Goal: Task Accomplishment & Management: Use online tool/utility

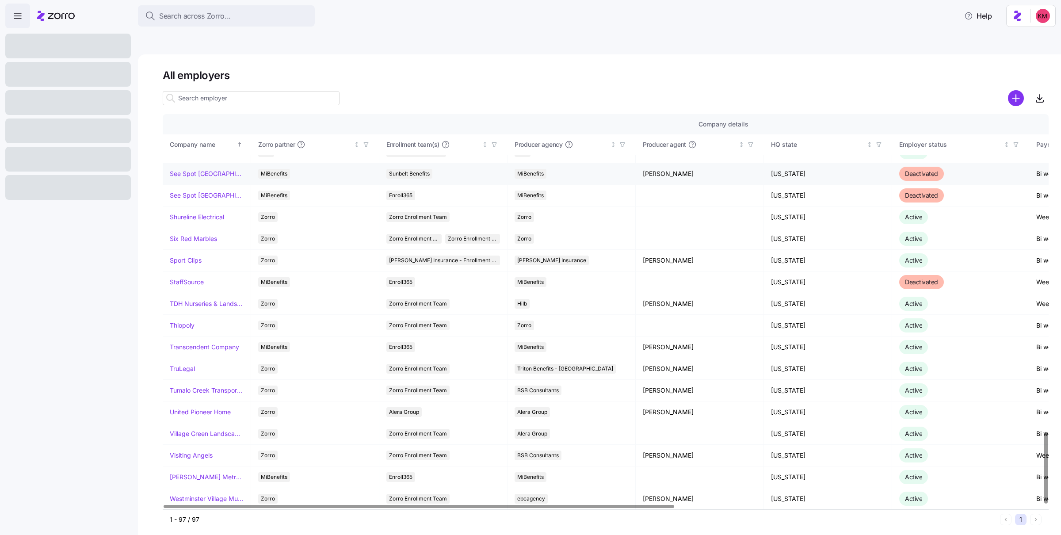
scroll to position [1755, 0]
click at [89, 110] on div at bounding box center [67, 102] width 125 height 25
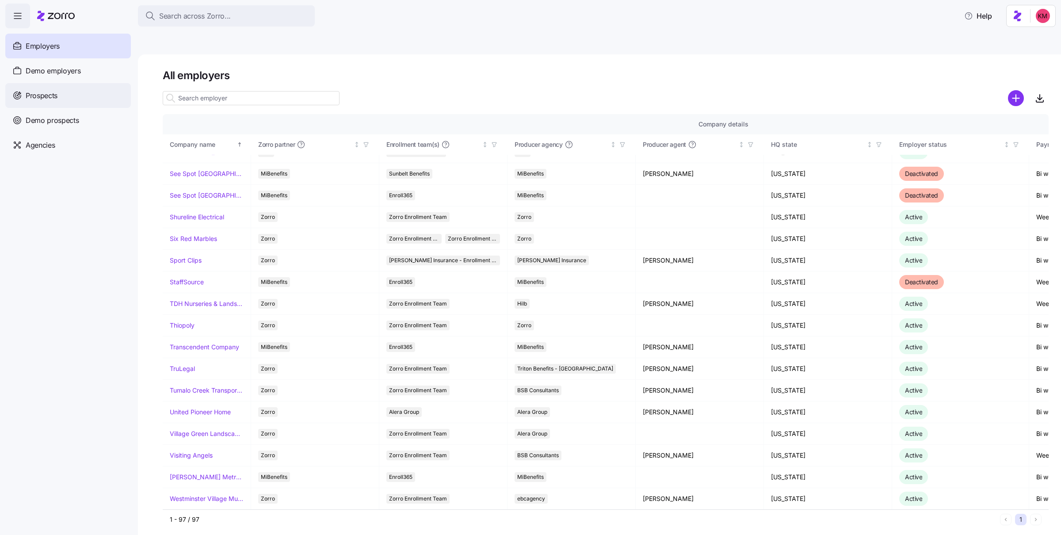
click at [67, 103] on div "Prospects" at bounding box center [67, 95] width 125 height 25
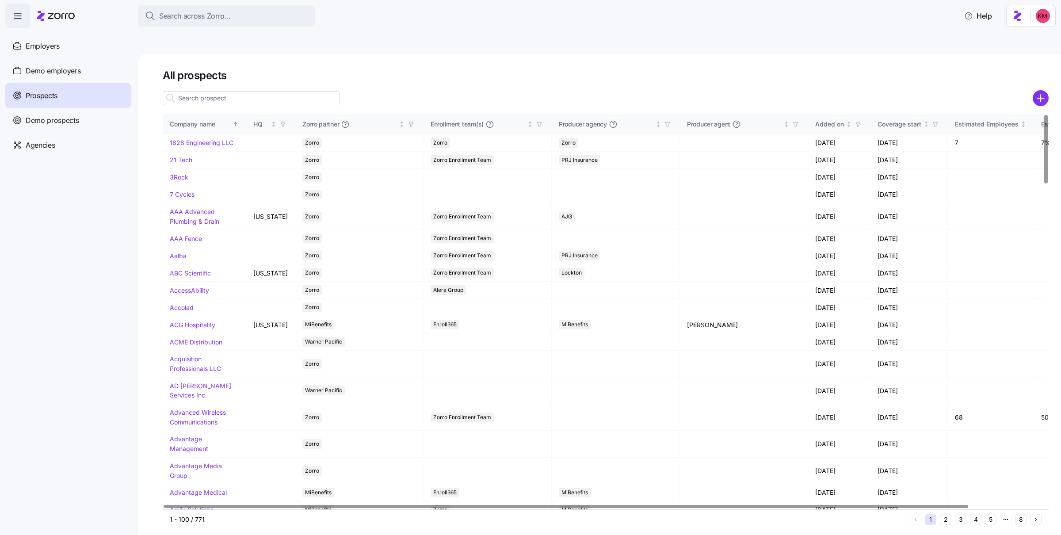
click at [325, 91] on input at bounding box center [251, 98] width 177 height 14
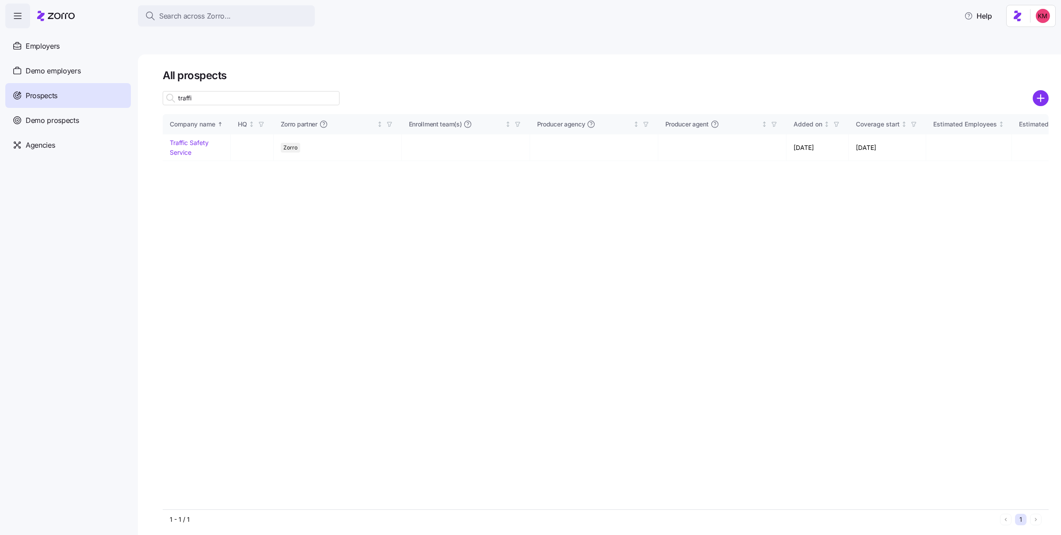
click at [326, 91] on input "traffi" at bounding box center [251, 98] width 177 height 14
click at [238, 91] on input "traffi" at bounding box center [251, 98] width 177 height 14
click at [237, 91] on input "traffi" at bounding box center [251, 98] width 177 height 14
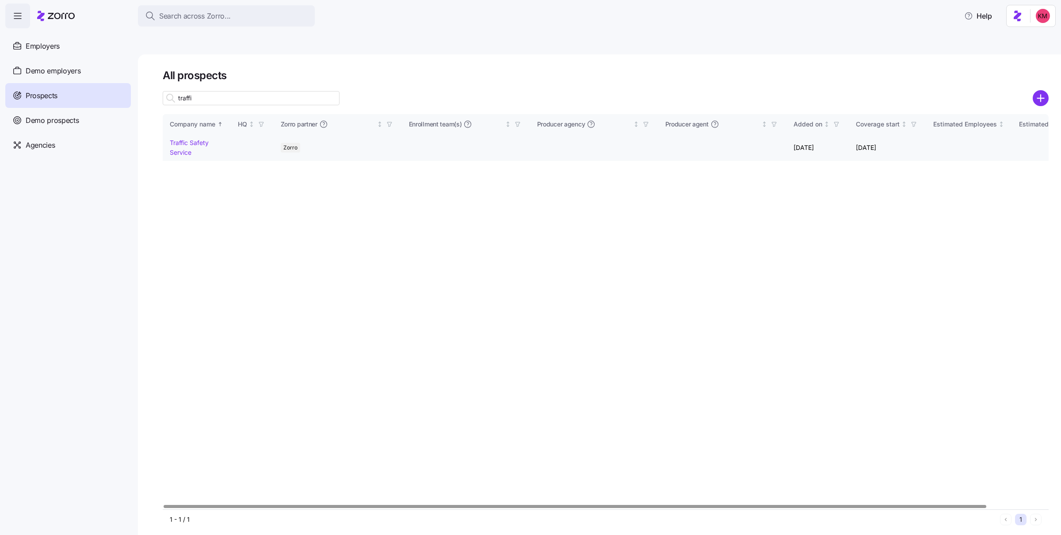
type input "traffi"
click at [193, 134] on td "Traffic Safety Service" at bounding box center [197, 147] width 68 height 27
click at [193, 139] on link "Traffic Safety Service" at bounding box center [189, 147] width 39 height 17
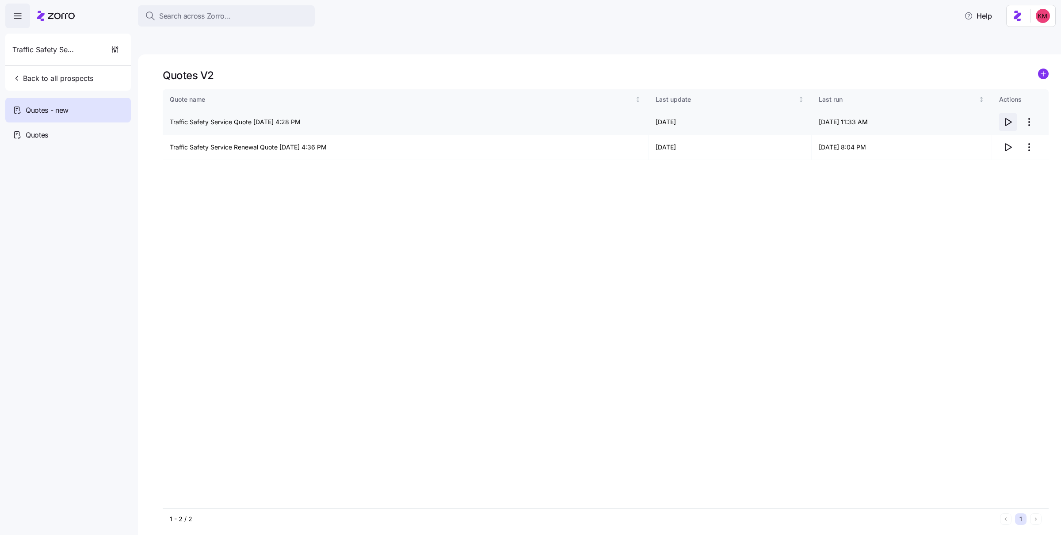
click at [1011, 117] on icon "button" at bounding box center [1007, 122] width 11 height 11
click at [71, 83] on span "Back to all prospects" at bounding box center [52, 78] width 81 height 11
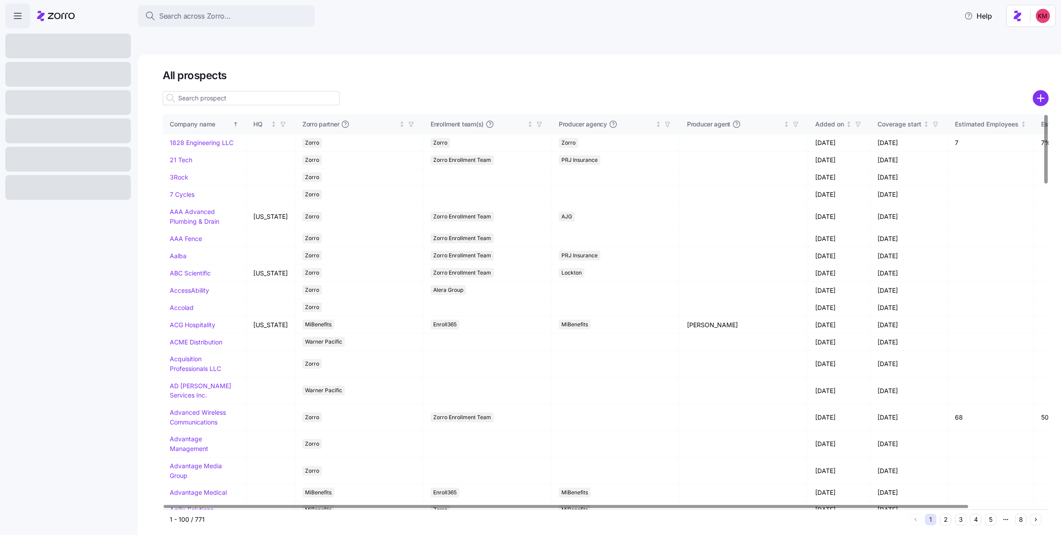
click at [280, 91] on input at bounding box center [251, 98] width 177 height 14
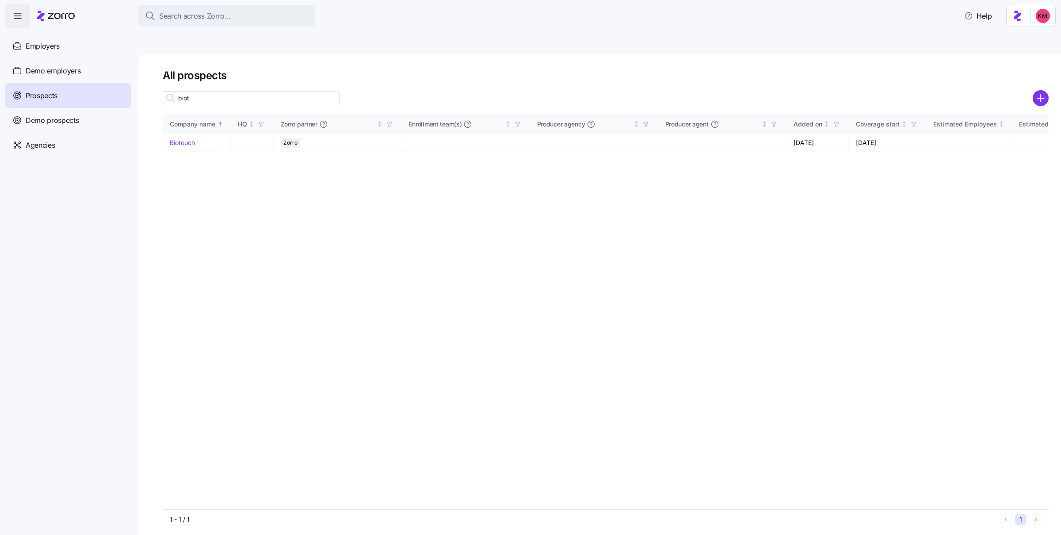
click at [280, 91] on input "biot" at bounding box center [251, 98] width 177 height 14
click at [278, 91] on input "biot" at bounding box center [251, 98] width 177 height 14
click at [273, 91] on input "biot" at bounding box center [251, 98] width 177 height 14
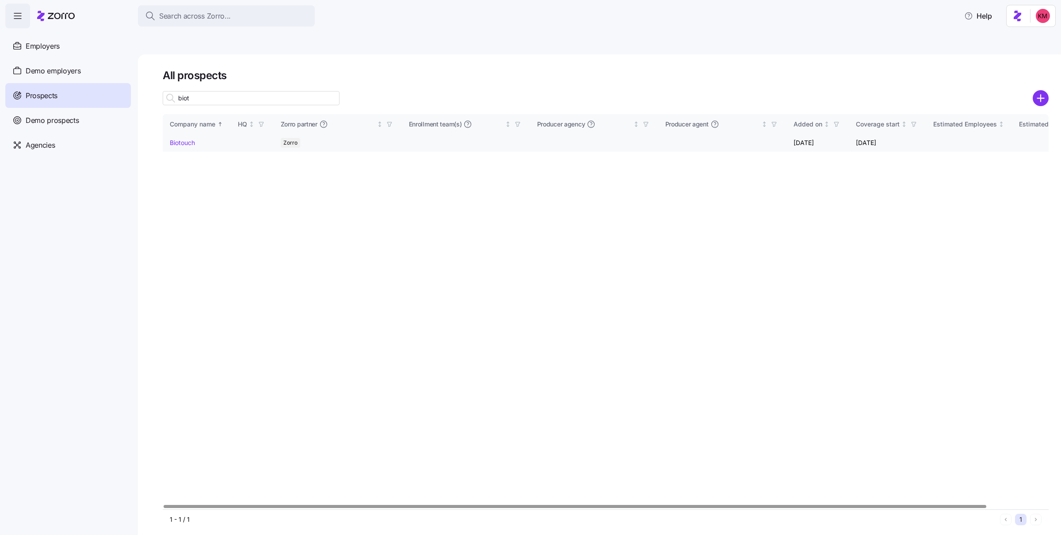
type input "biot"
click at [186, 139] on link "Biotouch" at bounding box center [182, 143] width 25 height 8
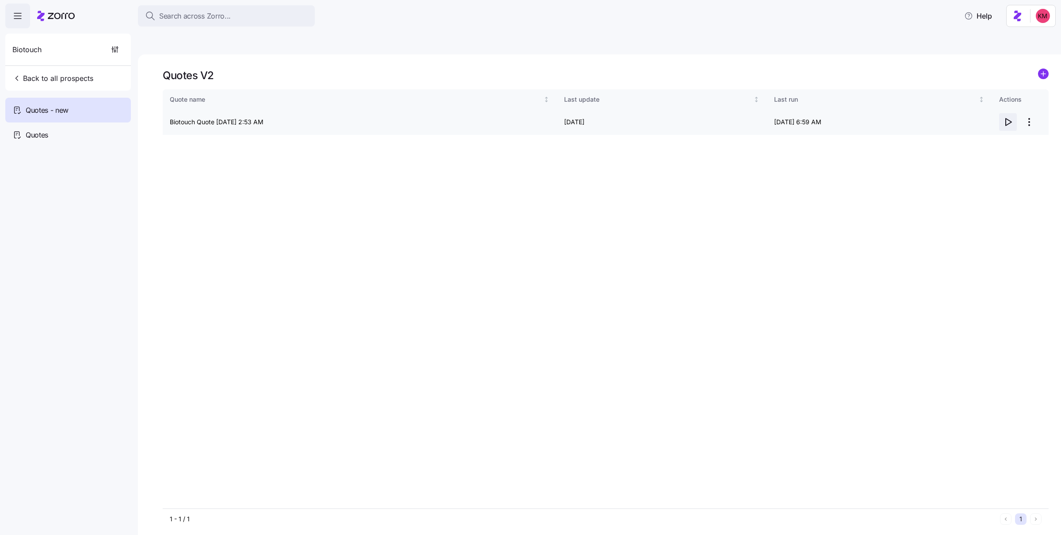
click at [1005, 118] on icon "button" at bounding box center [1008, 121] width 6 height 7
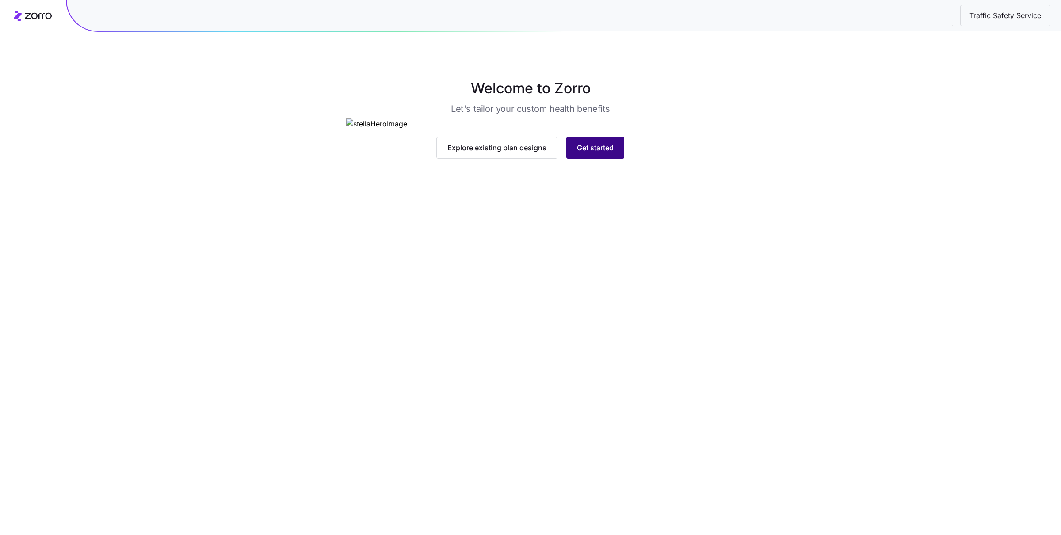
click at [605, 153] on span "Get started" at bounding box center [595, 147] width 37 height 11
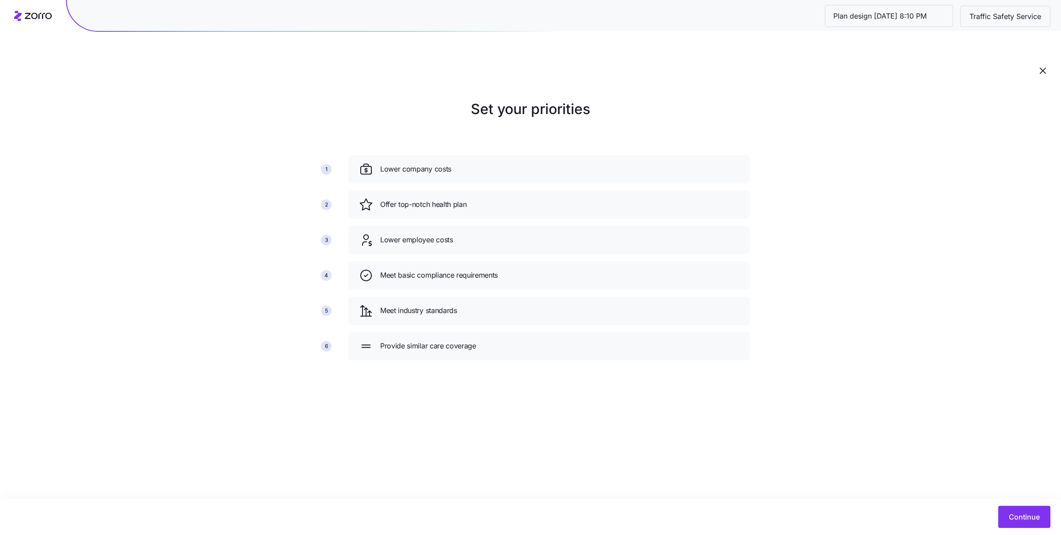
click at [1000, 505] on div "Continue" at bounding box center [530, 516] width 1061 height 36
click at [1021, 526] on button "Continue" at bounding box center [1024, 517] width 52 height 22
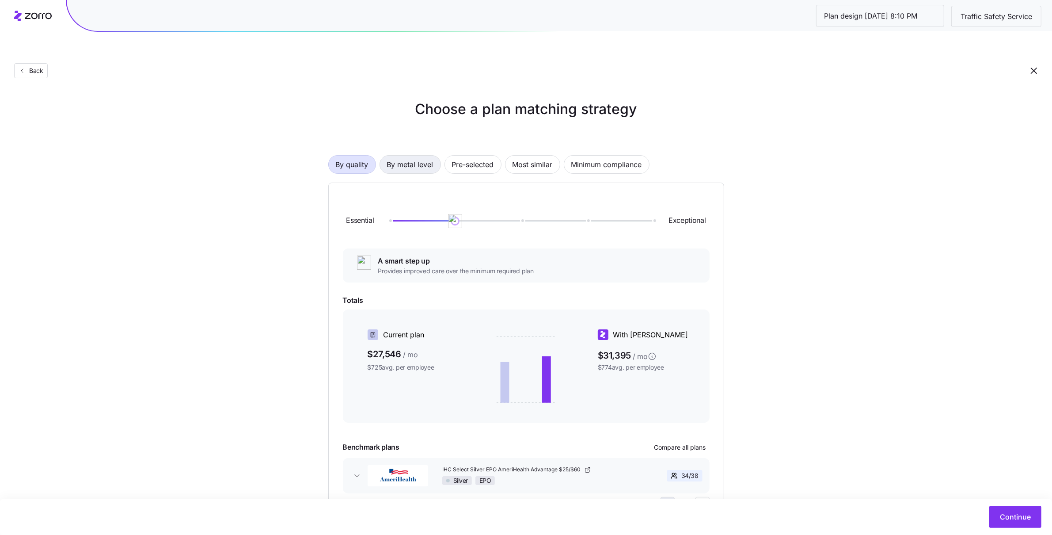
click at [424, 156] on span "By metal level" at bounding box center [410, 165] width 46 height 18
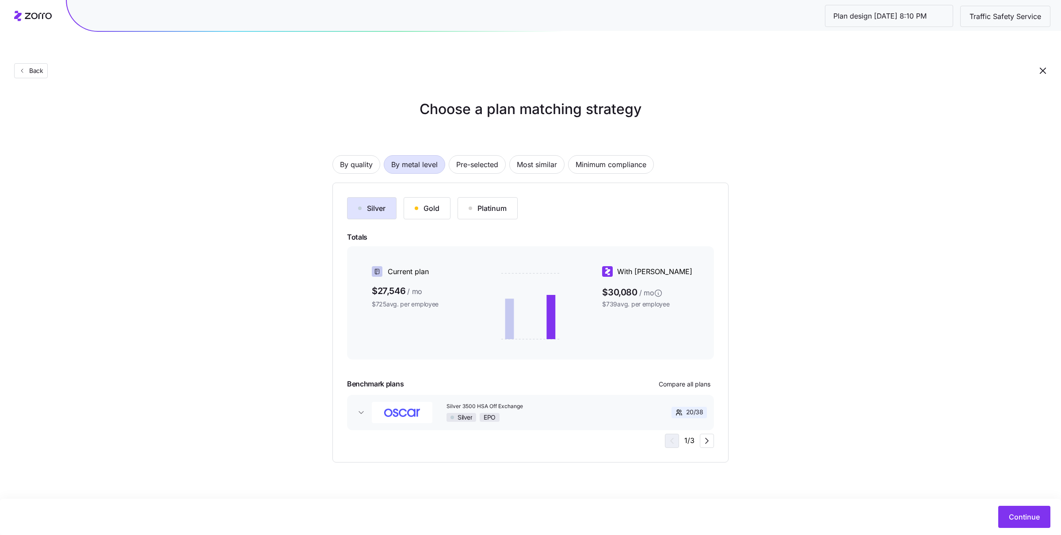
drag, startPoint x: 441, startPoint y: 193, endPoint x: 412, endPoint y: 193, distance: 29.2
click at [441, 197] on button "Gold" at bounding box center [426, 208] width 47 height 22
click at [363, 203] on div "Silver" at bounding box center [371, 208] width 27 height 11
click at [691, 380] on span "Compare all plans" at bounding box center [684, 384] width 52 height 9
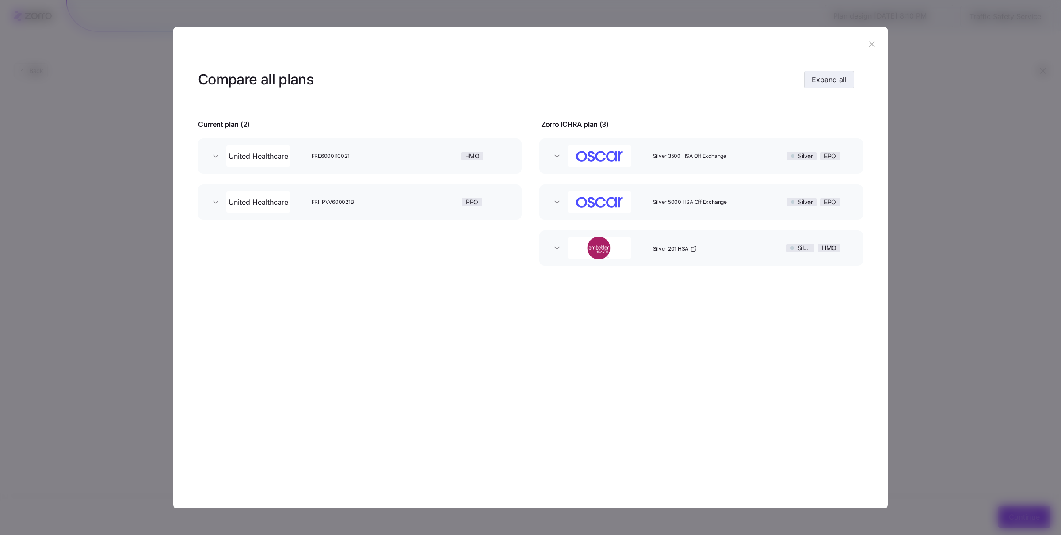
click at [813, 82] on span "Expand all" at bounding box center [828, 79] width 35 height 11
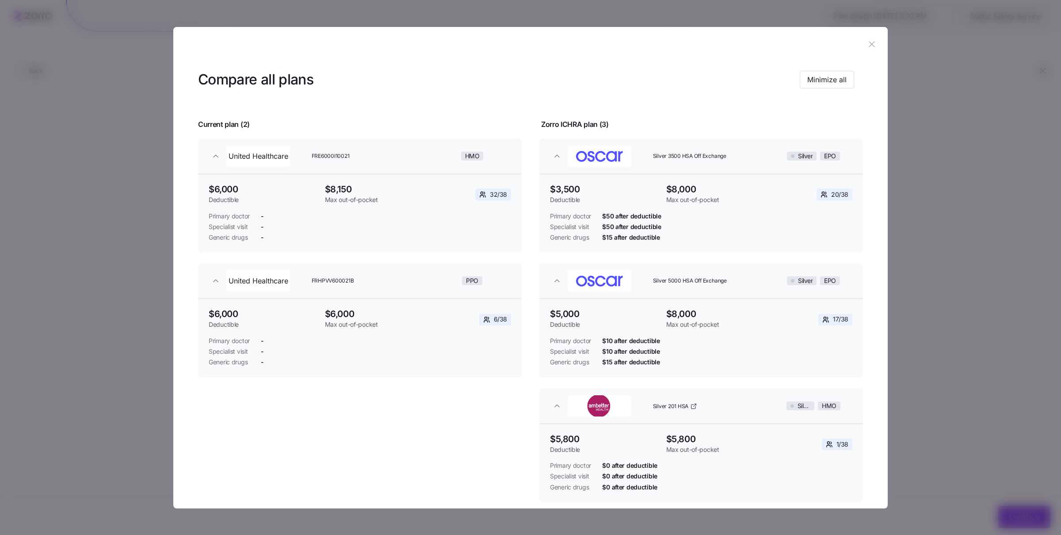
click at [1036, 49] on div at bounding box center [530, 267] width 1061 height 535
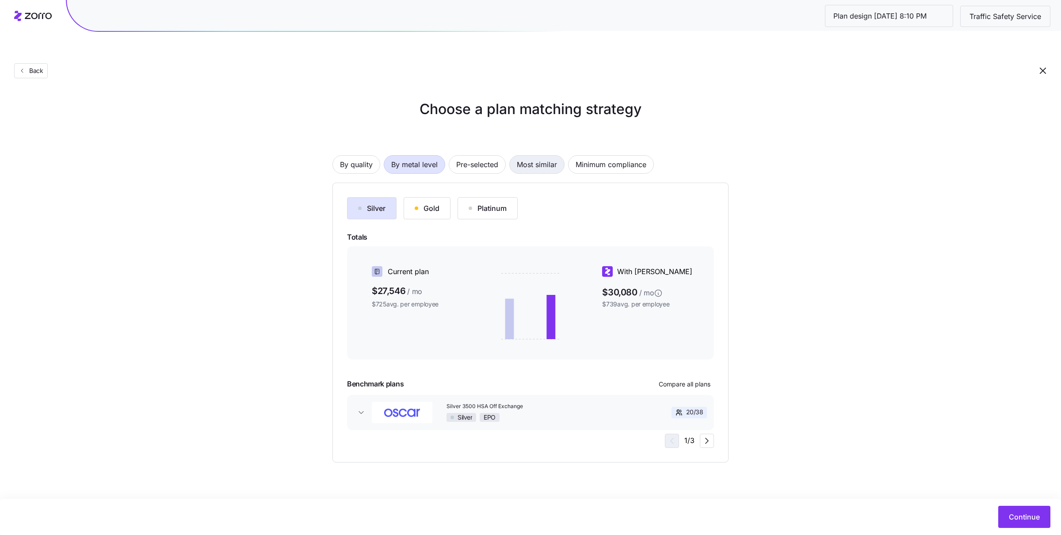
click at [522, 156] on span "Most similar" at bounding box center [537, 165] width 40 height 18
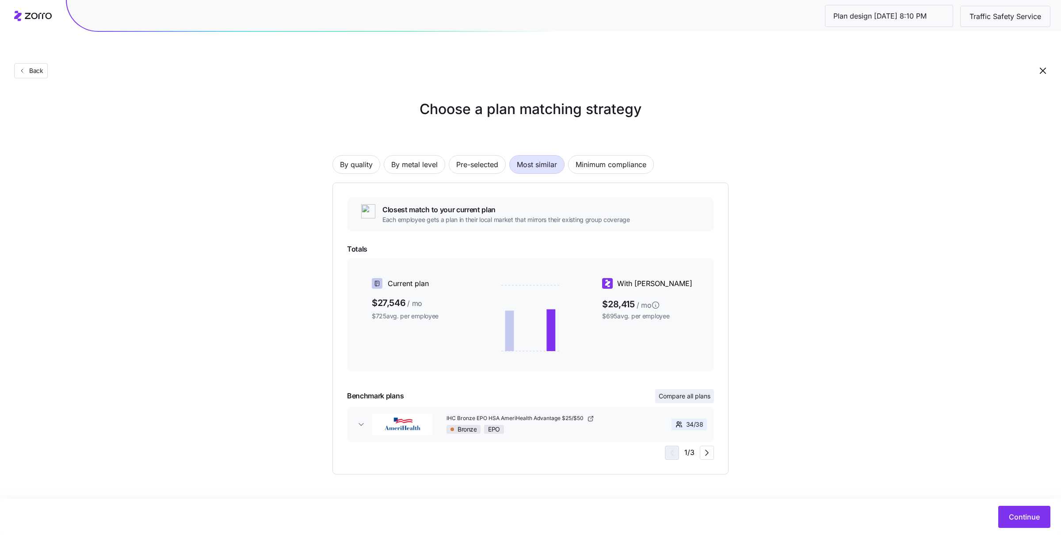
click at [687, 389] on button "Compare all plans" at bounding box center [684, 396] width 59 height 14
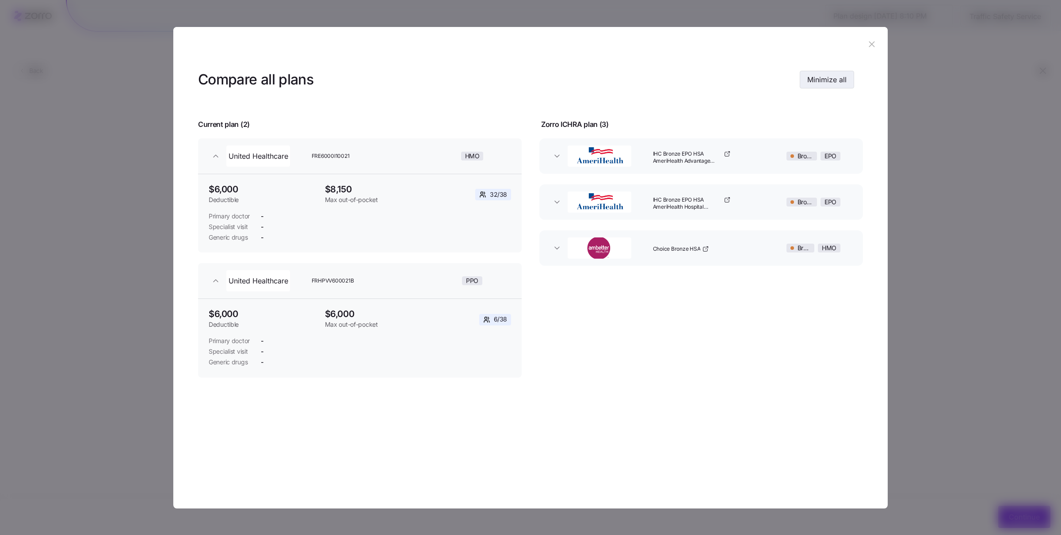
click at [832, 74] on span "Minimize all" at bounding box center [826, 79] width 39 height 11
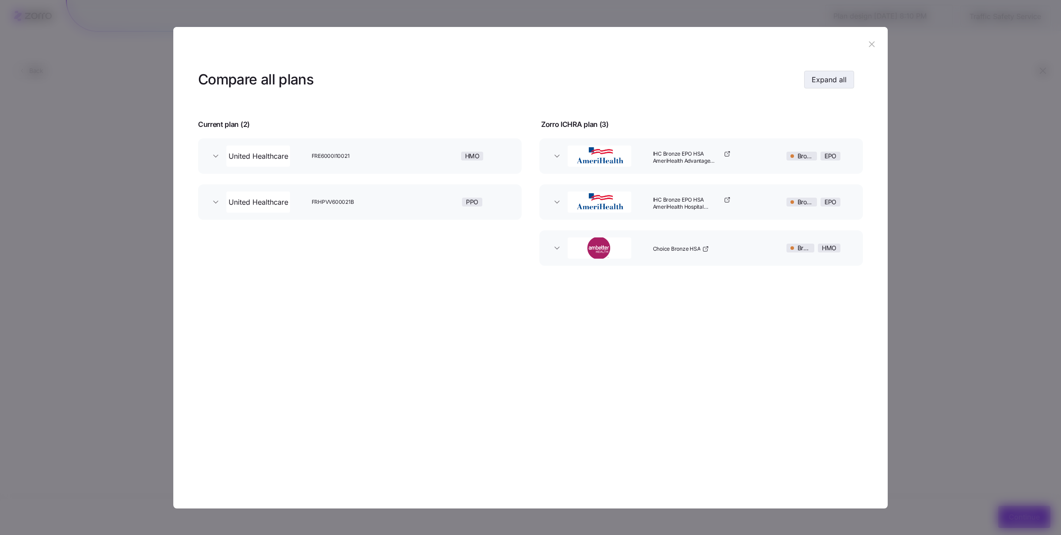
click at [832, 75] on span "Expand all" at bounding box center [828, 79] width 35 height 11
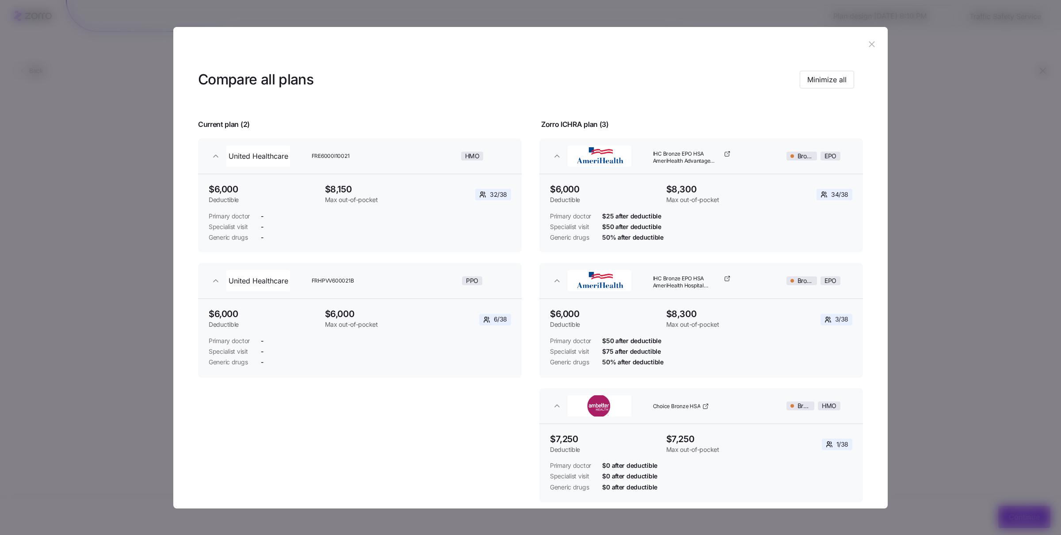
drag, startPoint x: 452, startPoint y: 267, endPoint x: 680, endPoint y: 184, distance: 243.2
click at [459, 263] on button "United Healthcare FRHPVV600021B PPO" at bounding box center [359, 280] width 323 height 35
click at [864, 48] on button "button" at bounding box center [871, 45] width 14 height 14
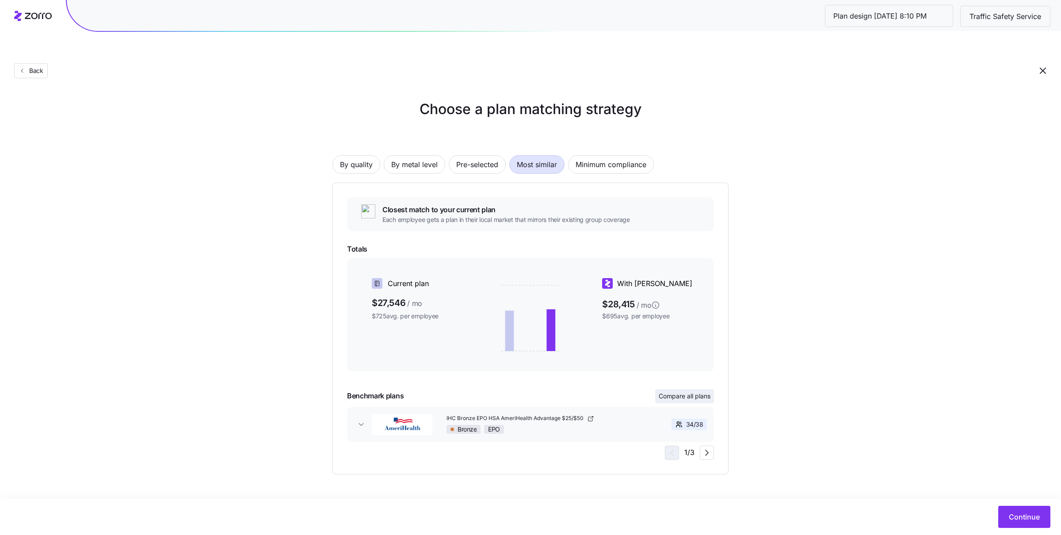
click at [707, 392] on span "Compare all plans" at bounding box center [684, 396] width 52 height 9
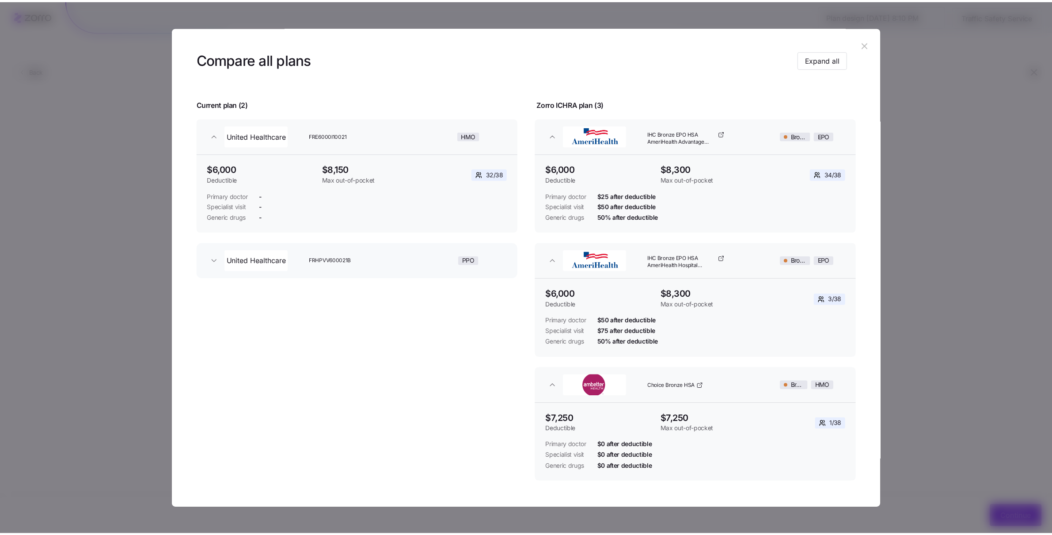
scroll to position [49, 0]
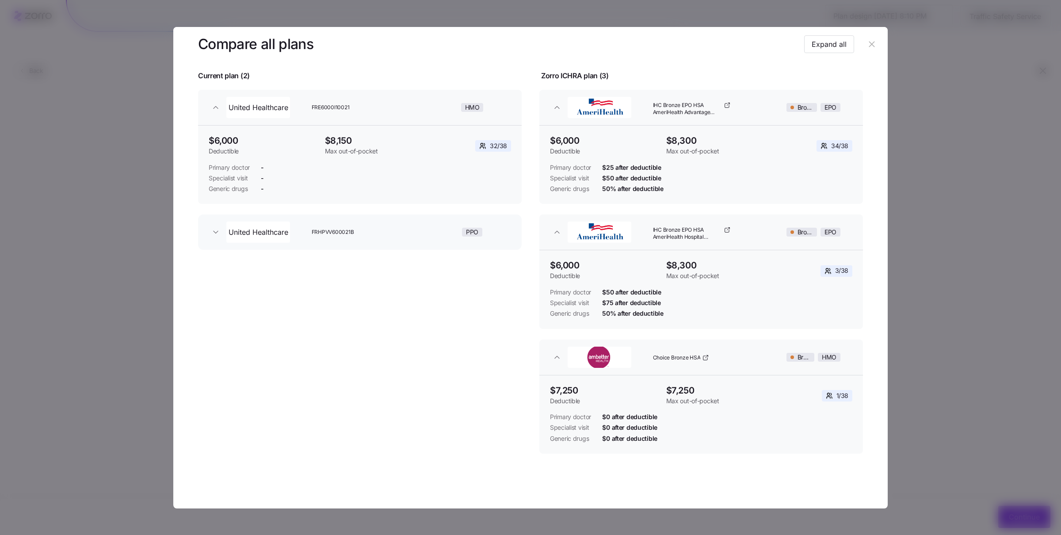
click at [874, 43] on header at bounding box center [530, 44] width 714 height 35
click at [872, 44] on button "button" at bounding box center [871, 45] width 14 height 14
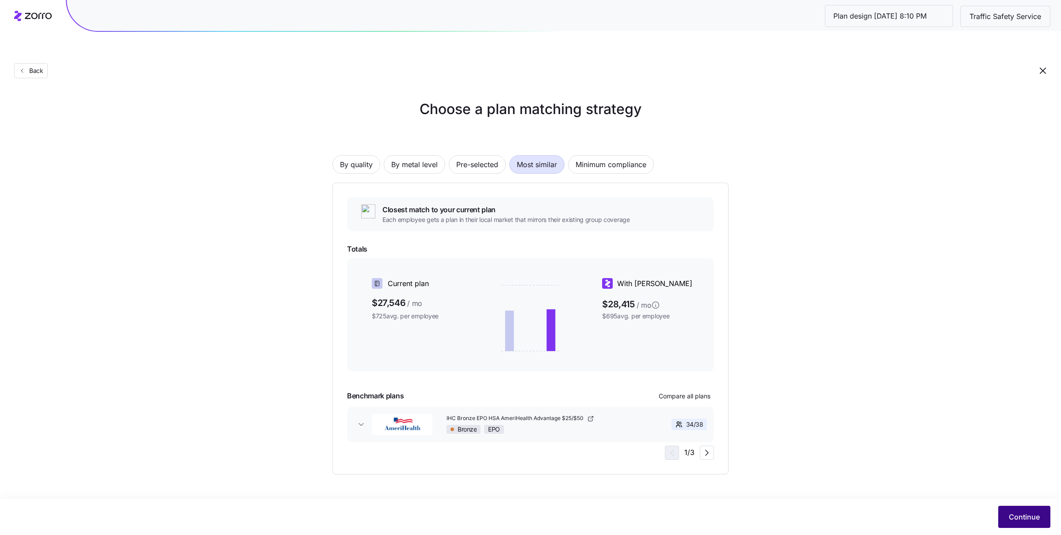
click at [1022, 507] on button "Continue" at bounding box center [1024, 517] width 52 height 22
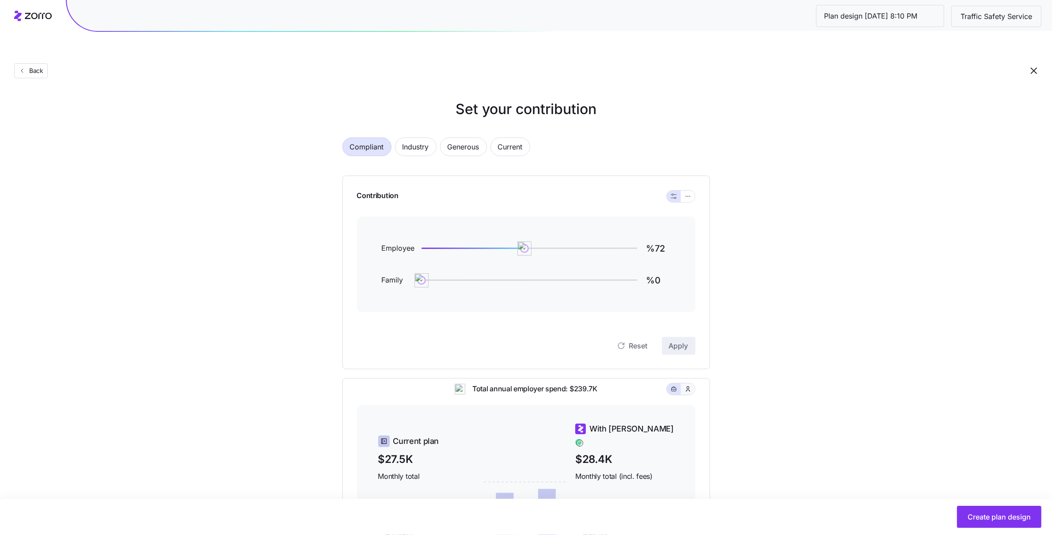
click at [686, 384] on icon "button" at bounding box center [687, 388] width 7 height 9
click at [693, 190] on div at bounding box center [681, 195] width 28 height 11
click at [691, 193] on button "button" at bounding box center [687, 196] width 7 height 7
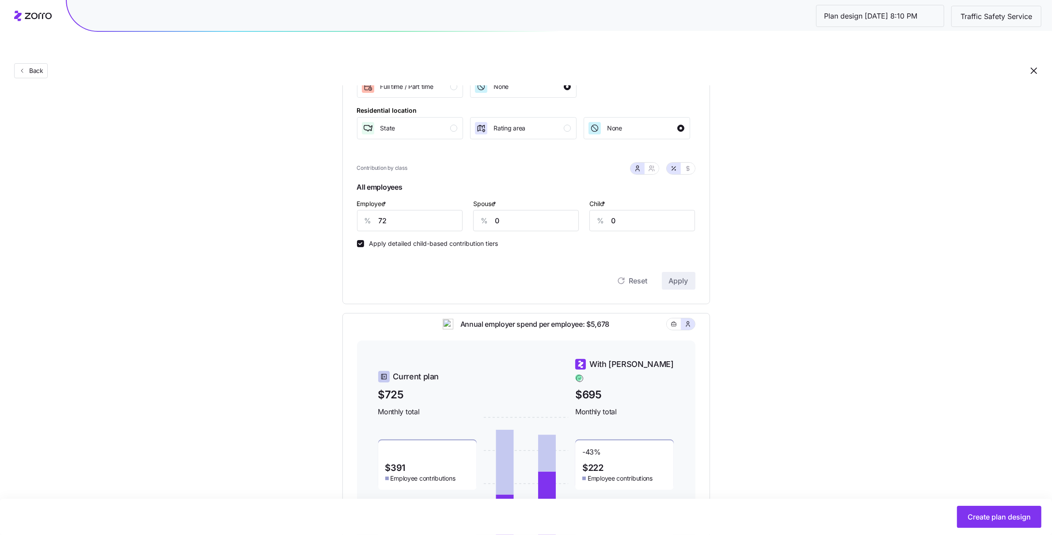
scroll to position [184, 0]
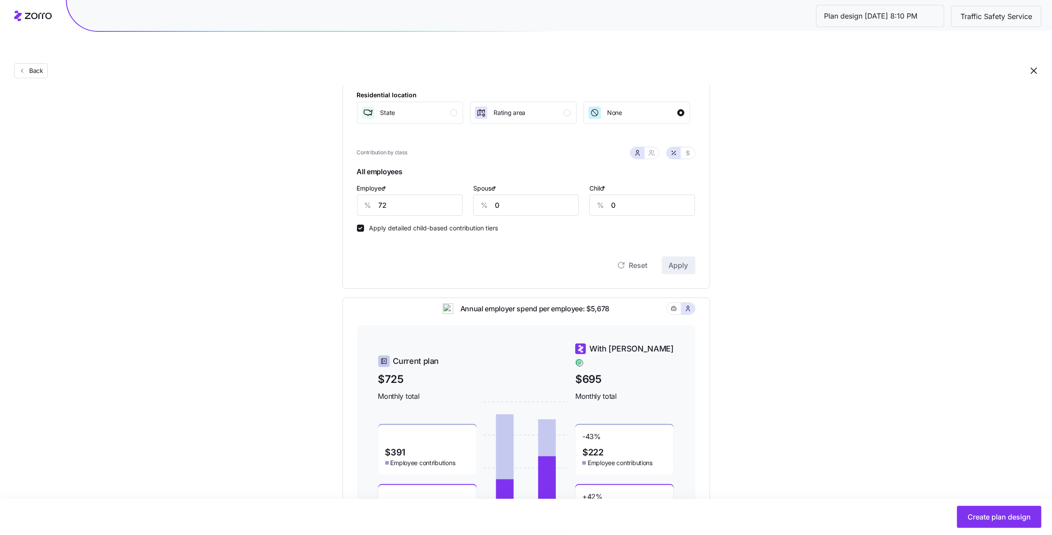
click at [278, 69] on div "Set your contribution Compliant Industry Generous Current Contribution Classes …" at bounding box center [526, 236] width 1052 height 643
click at [438, 102] on button "State" at bounding box center [410, 113] width 106 height 22
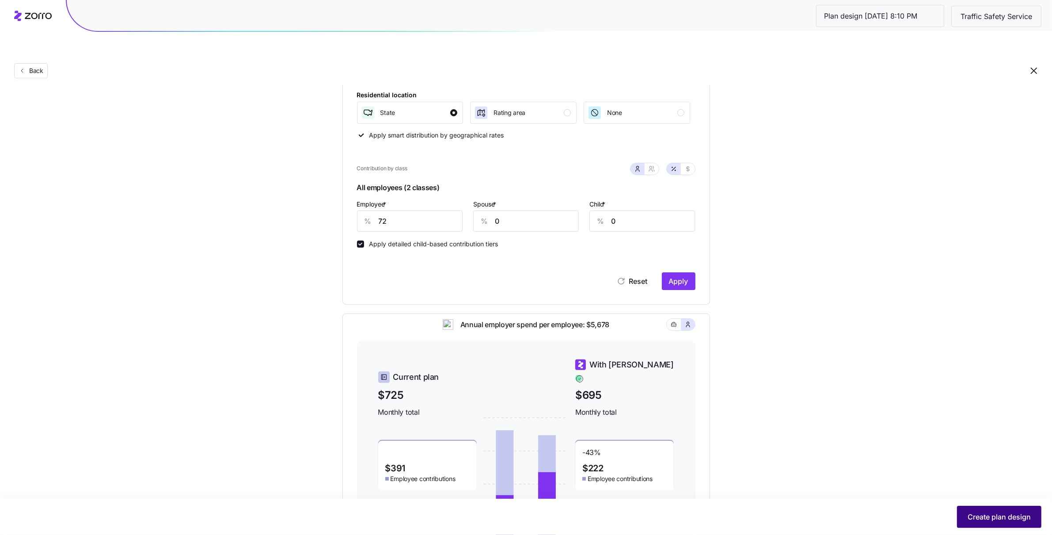
click at [999, 520] on span "Create plan design" at bounding box center [999, 516] width 63 height 11
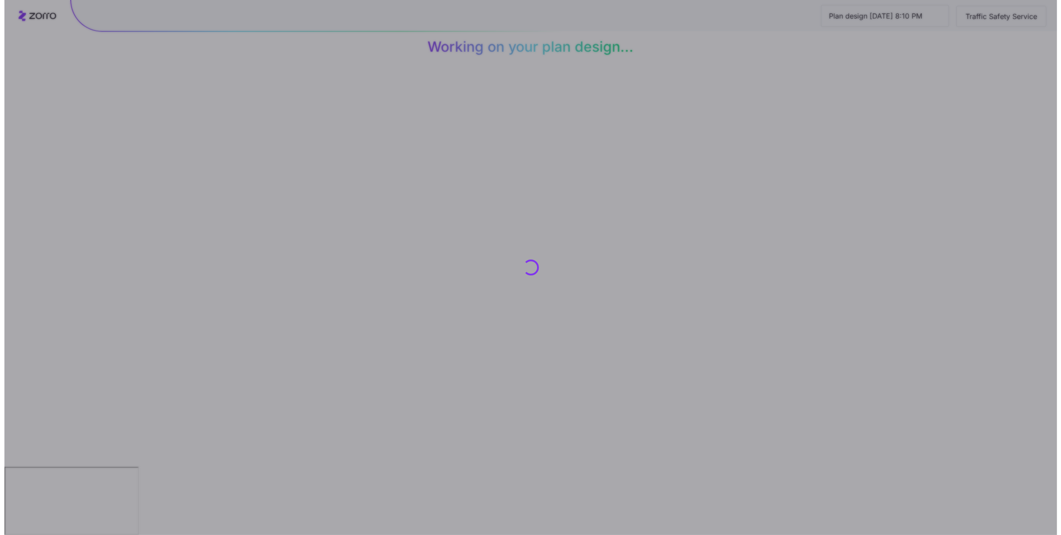
scroll to position [0, 0]
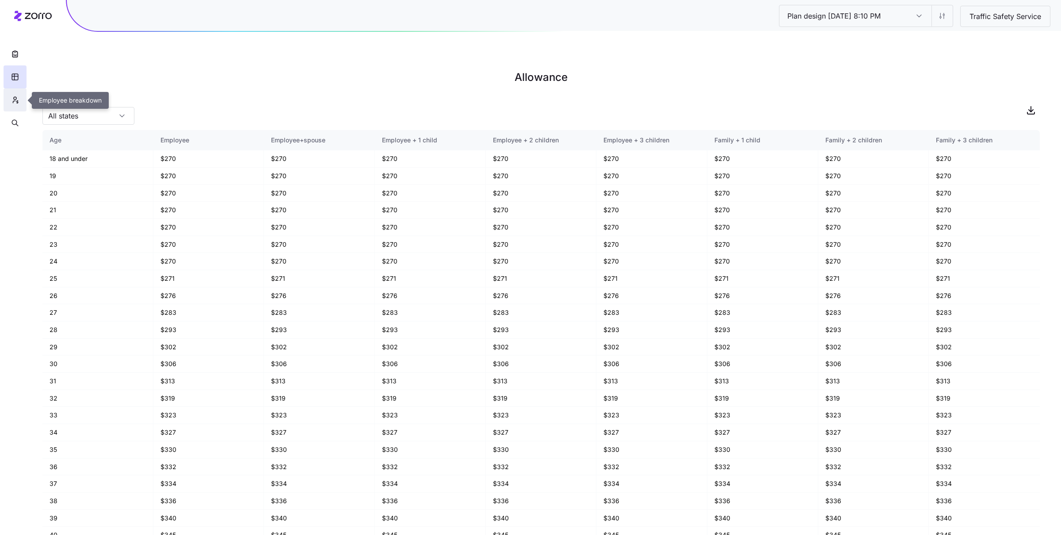
click at [16, 102] on icon "button" at bounding box center [15, 99] width 8 height 9
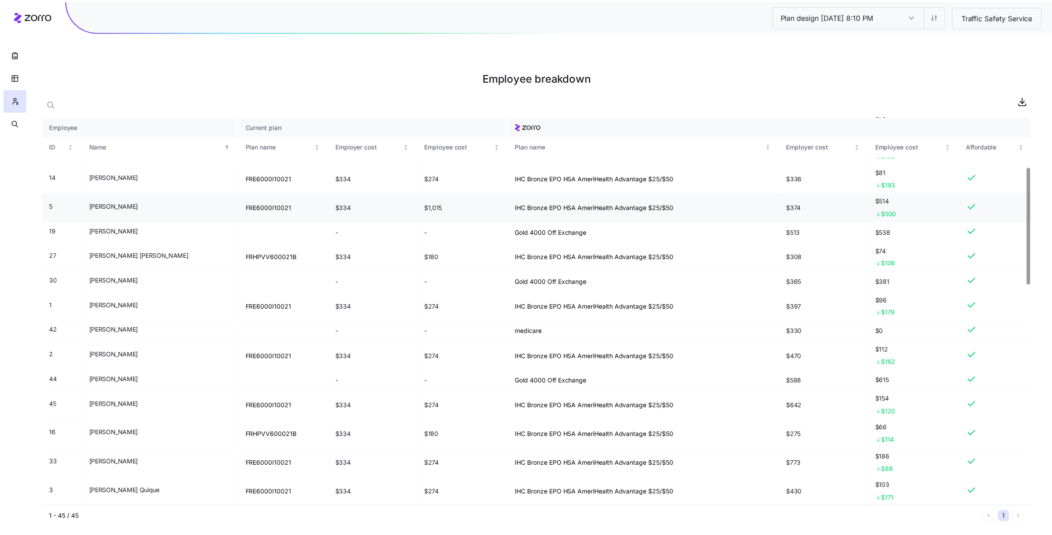
scroll to position [165, 0]
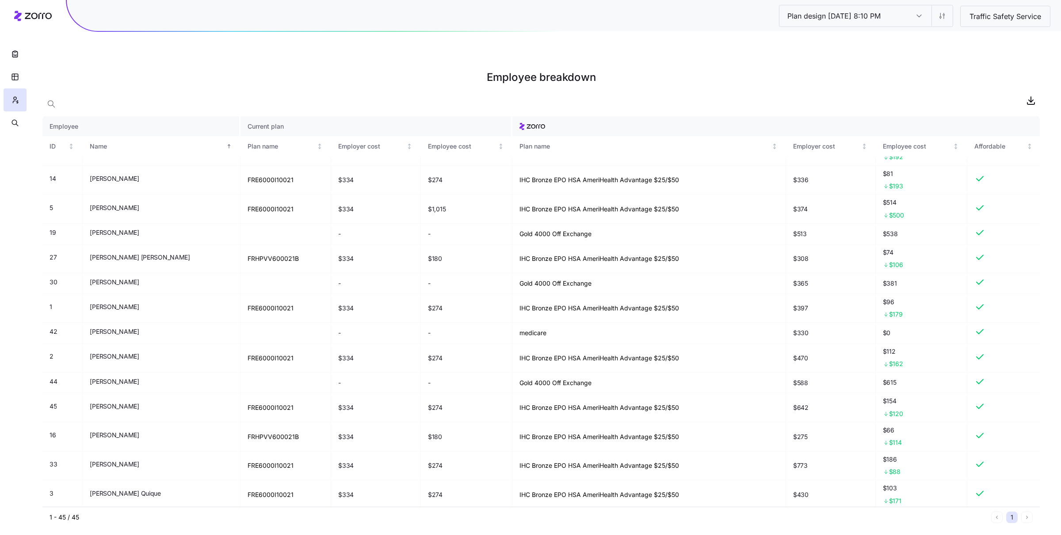
click at [65, 67] on h1 "Employee breakdown" at bounding box center [540, 77] width 997 height 21
click at [953, 21] on div "Plan design 10/06/2025 8:10 PM Plan design 10/06/2025 8:10 PM Traffic Safety Se…" at bounding box center [914, 15] width 271 height 21
click at [949, 19] on html "Plan design 10/06/2025 8:10 PM Plan design 10/06/2025 8:10 PM Traffic Safety Se…" at bounding box center [530, 312] width 1061 height 624
drag, startPoint x: 920, startPoint y: 39, endPoint x: 916, endPoint y: 57, distance: 18.5
click at [916, 67] on h1 "Employee breakdown" at bounding box center [540, 77] width 997 height 21
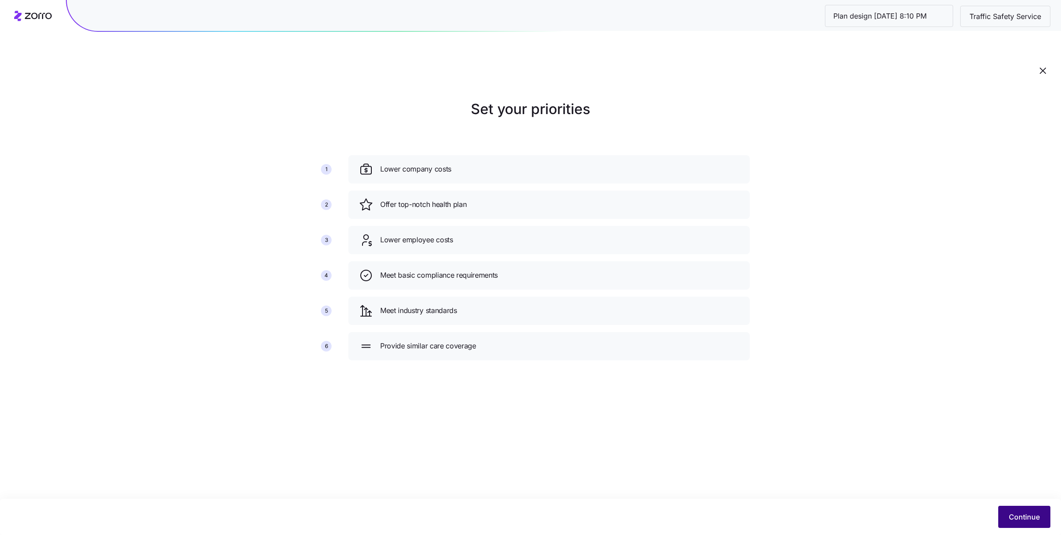
click at [1019, 515] on span "Continue" at bounding box center [1023, 516] width 31 height 11
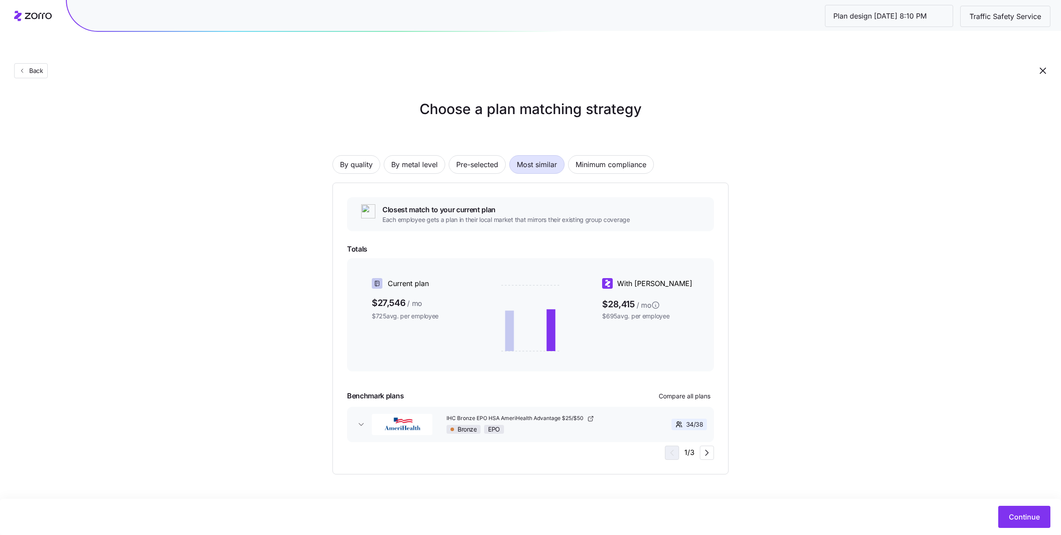
click at [991, 506] on div "Continue" at bounding box center [529, 517] width 1041 height 22
click at [1008, 515] on span "Continue" at bounding box center [1023, 516] width 31 height 11
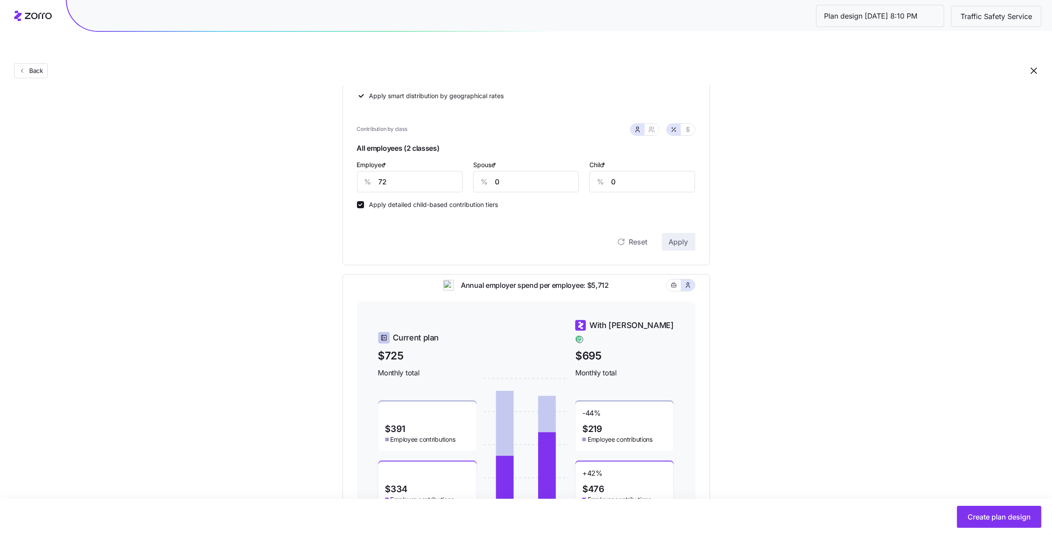
scroll to position [259, 0]
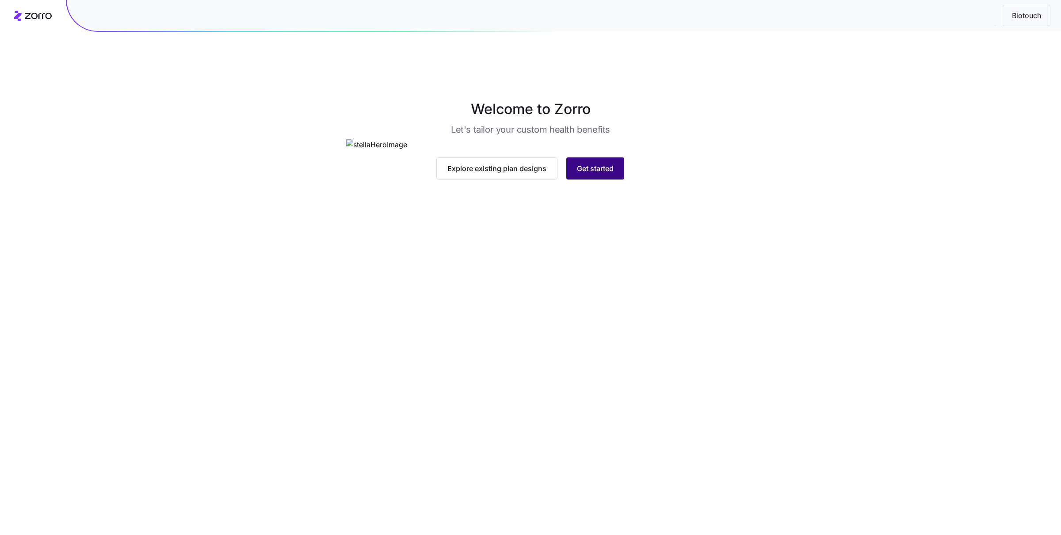
click at [604, 174] on span "Get started" at bounding box center [595, 168] width 37 height 11
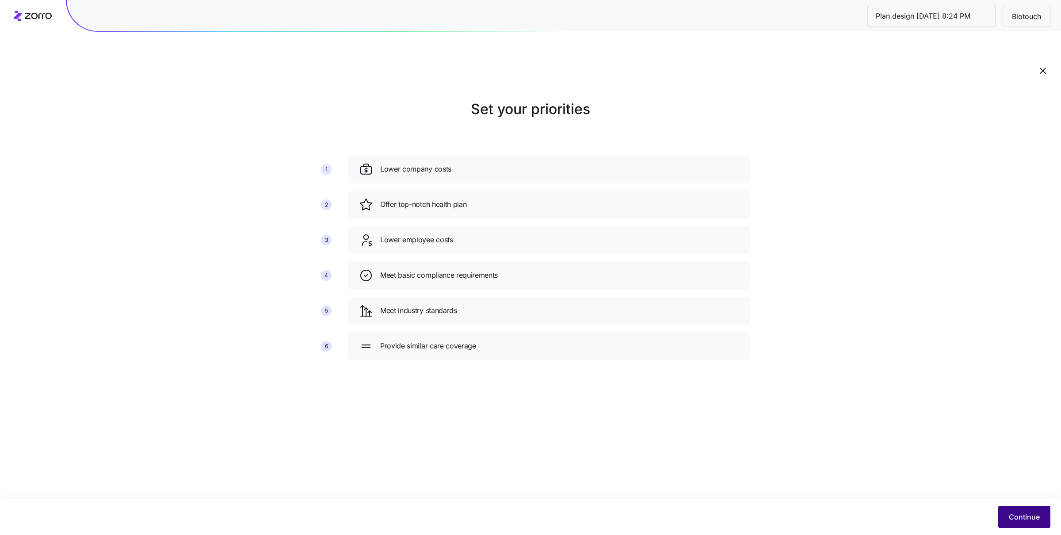
click at [1008, 512] on span "Continue" at bounding box center [1023, 516] width 31 height 11
click at [1023, 514] on span "Continue" at bounding box center [1023, 516] width 31 height 11
click at [1023, 529] on div "Continue" at bounding box center [530, 516] width 1061 height 36
click at [1021, 522] on button "Continue" at bounding box center [1024, 517] width 52 height 22
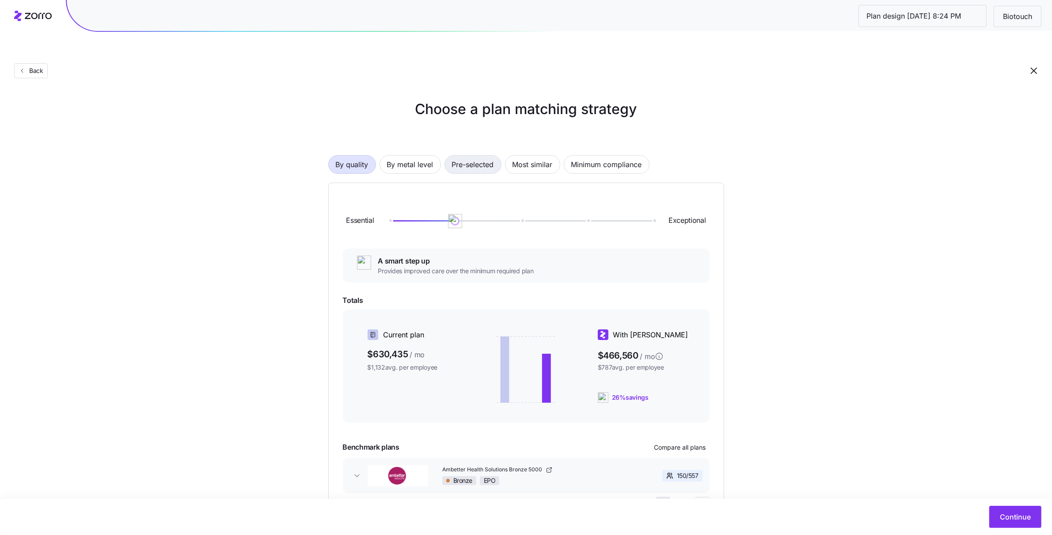
click at [479, 156] on span "Pre-selected" at bounding box center [473, 165] width 42 height 18
